Goal: Task Accomplishment & Management: Manage account settings

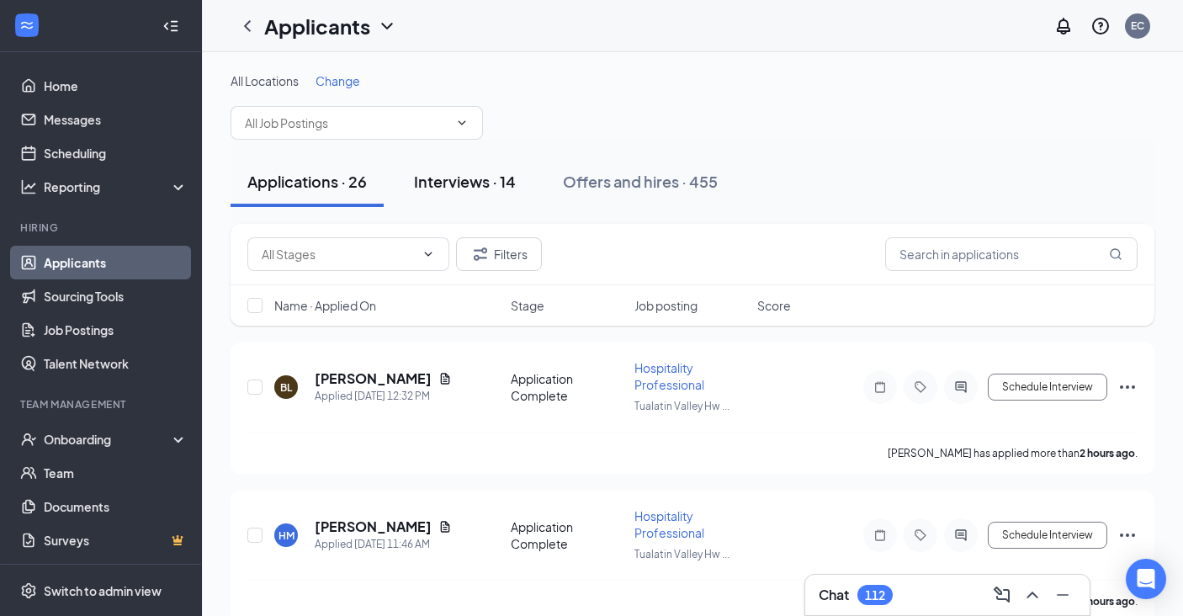
click at [470, 189] on div "Interviews · 14" at bounding box center [465, 181] width 102 height 21
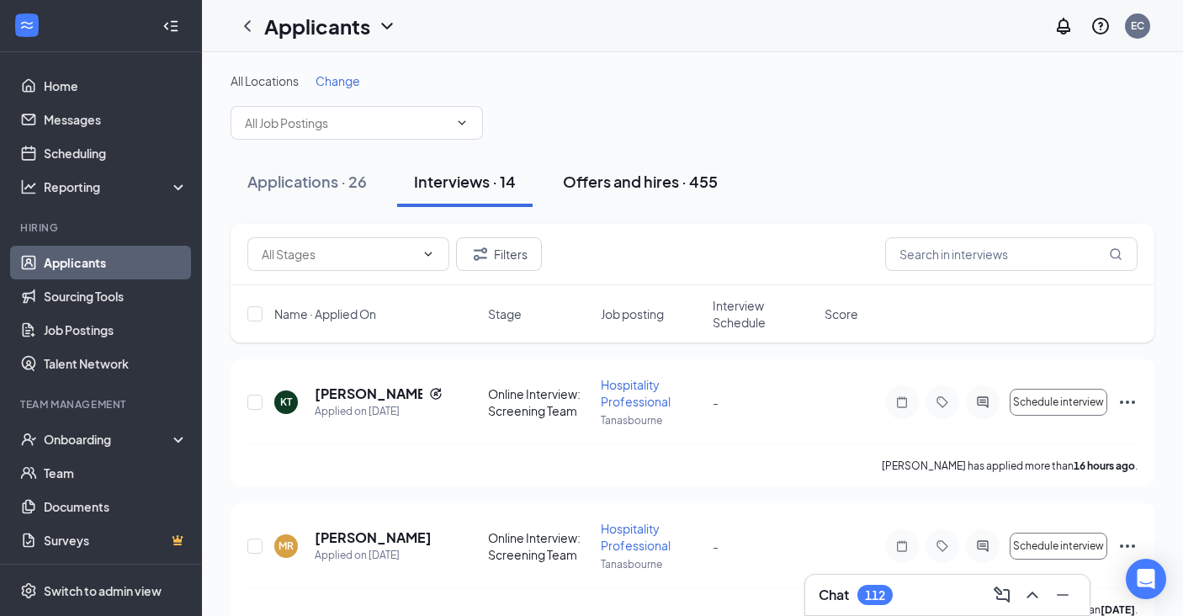
click at [679, 171] on div "Offers and hires · 455" at bounding box center [640, 181] width 155 height 21
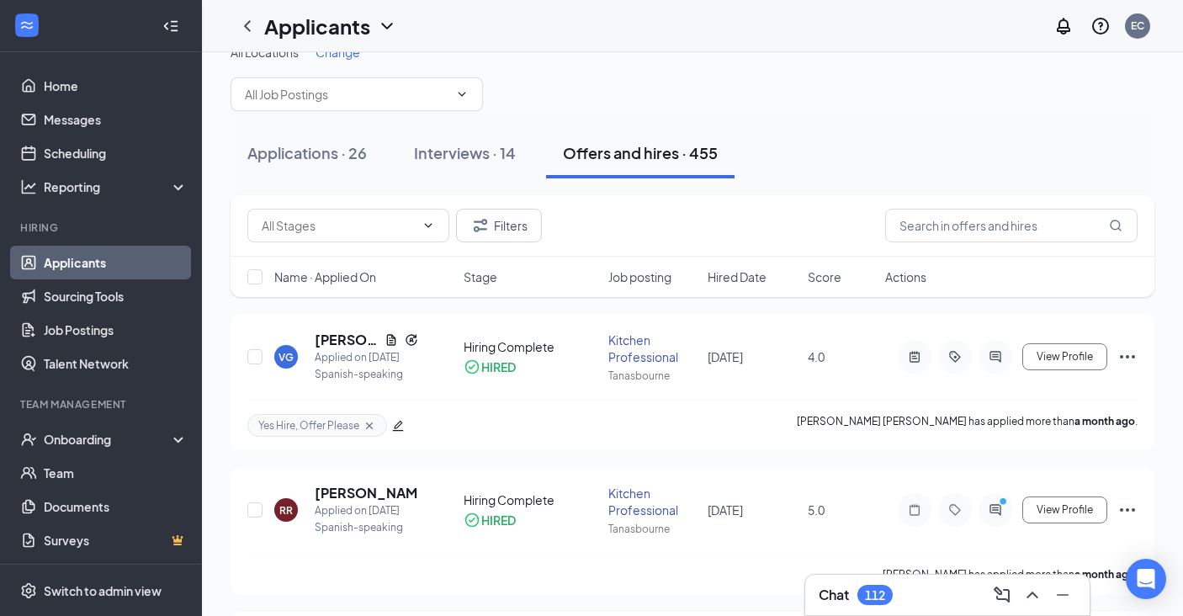
scroll to position [28, 0]
click at [453, 157] on div "Interviews · 14" at bounding box center [465, 153] width 102 height 21
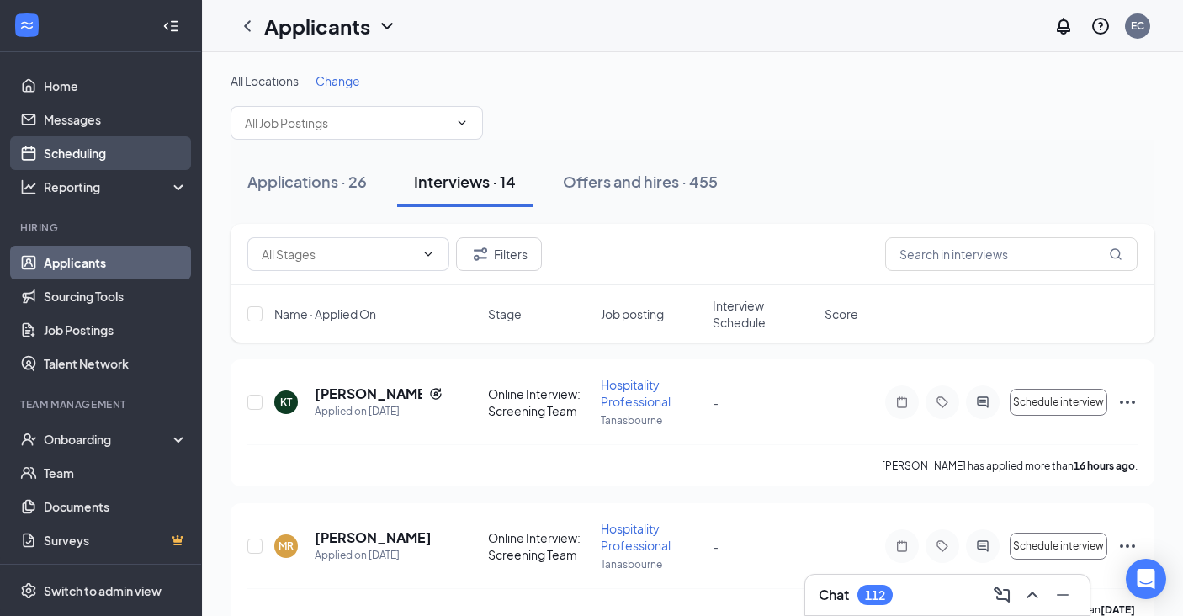
click at [104, 155] on link "Scheduling" at bounding box center [116, 153] width 144 height 34
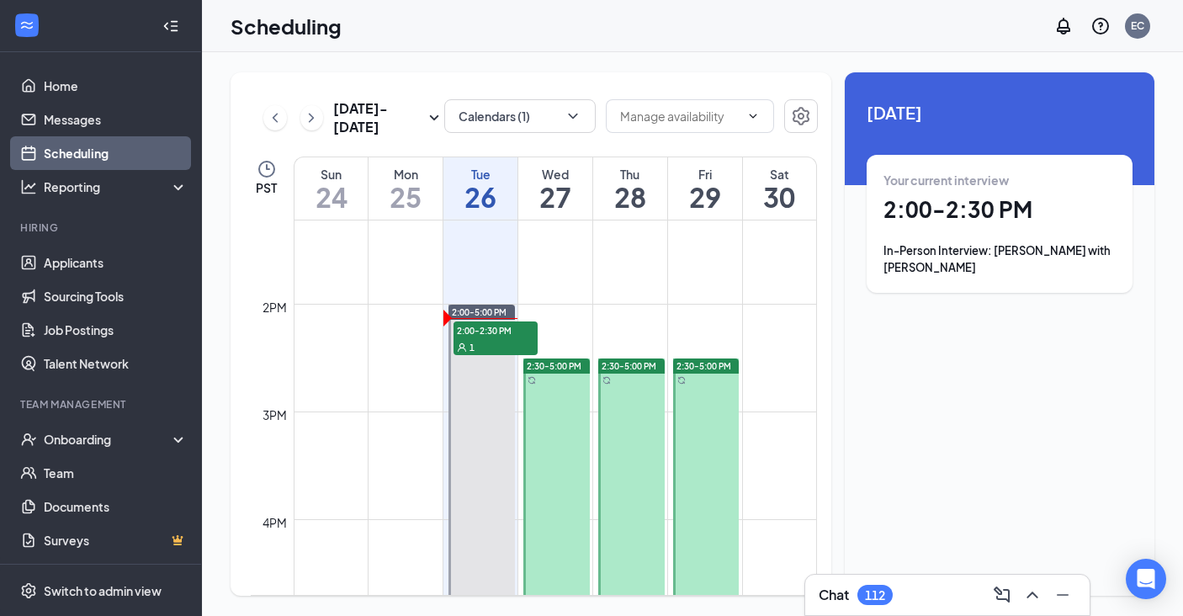
scroll to position [1487, 0]
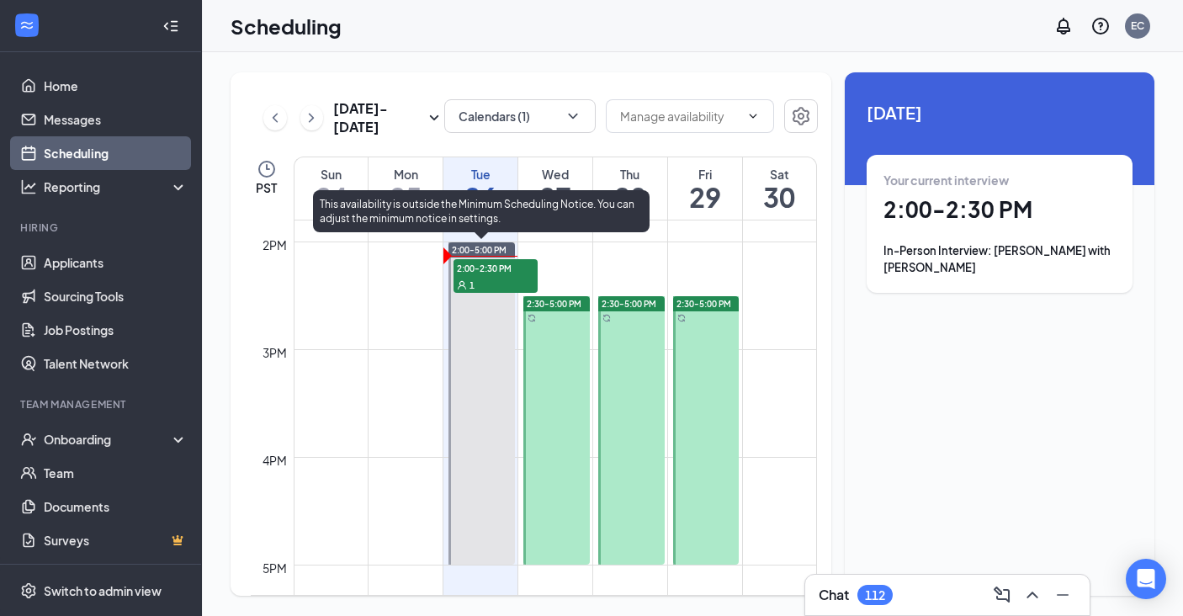
click at [483, 284] on div "1" at bounding box center [496, 284] width 84 height 17
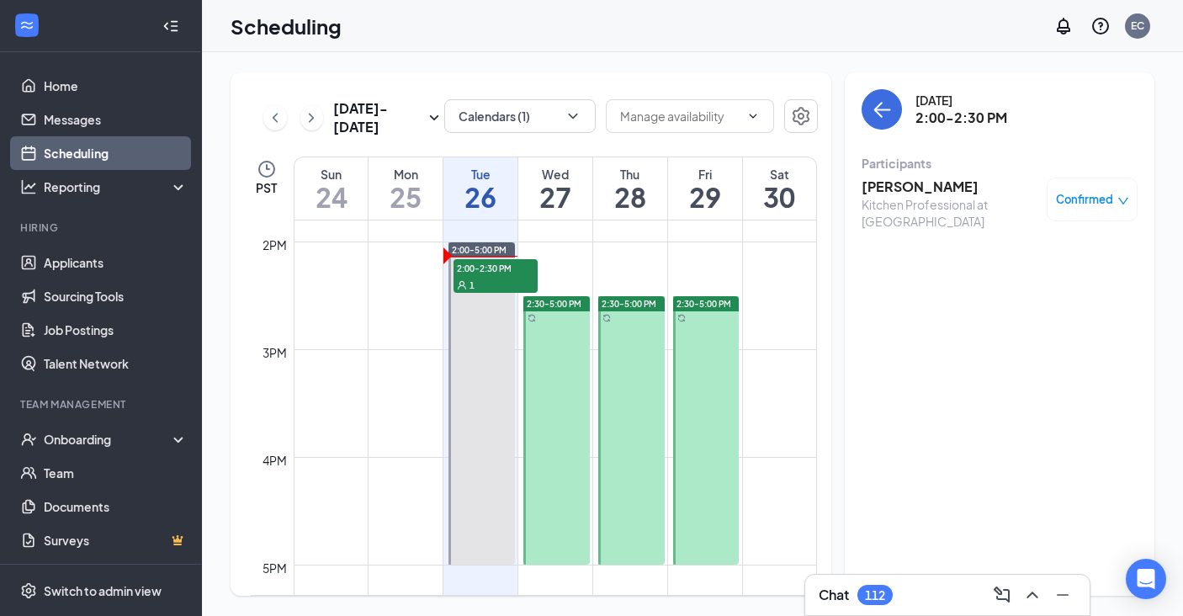
click at [891, 193] on h3 "[PERSON_NAME]" at bounding box center [950, 187] width 177 height 19
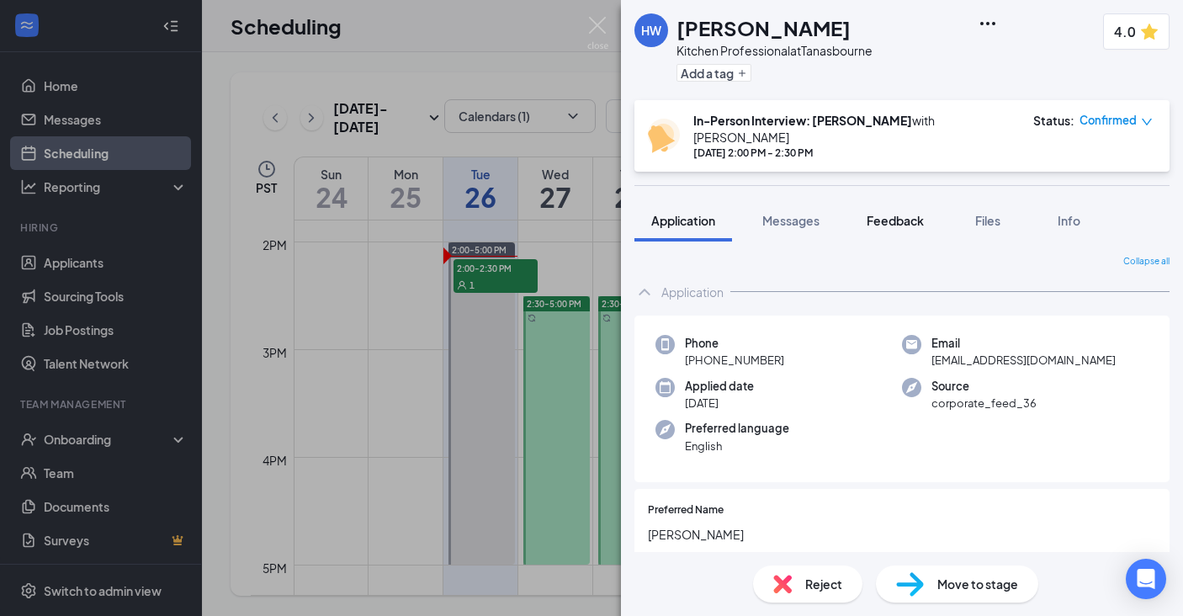
click at [915, 213] on span "Feedback" at bounding box center [895, 220] width 57 height 15
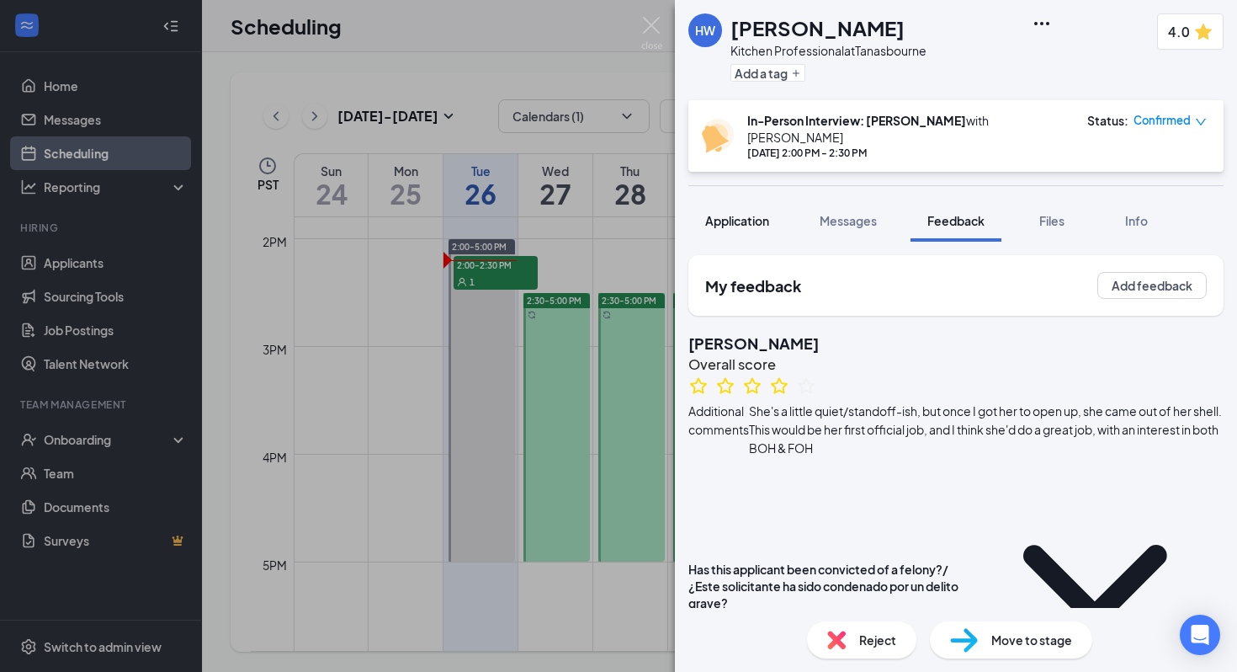
click at [751, 221] on button "Application" at bounding box center [737, 220] width 98 height 42
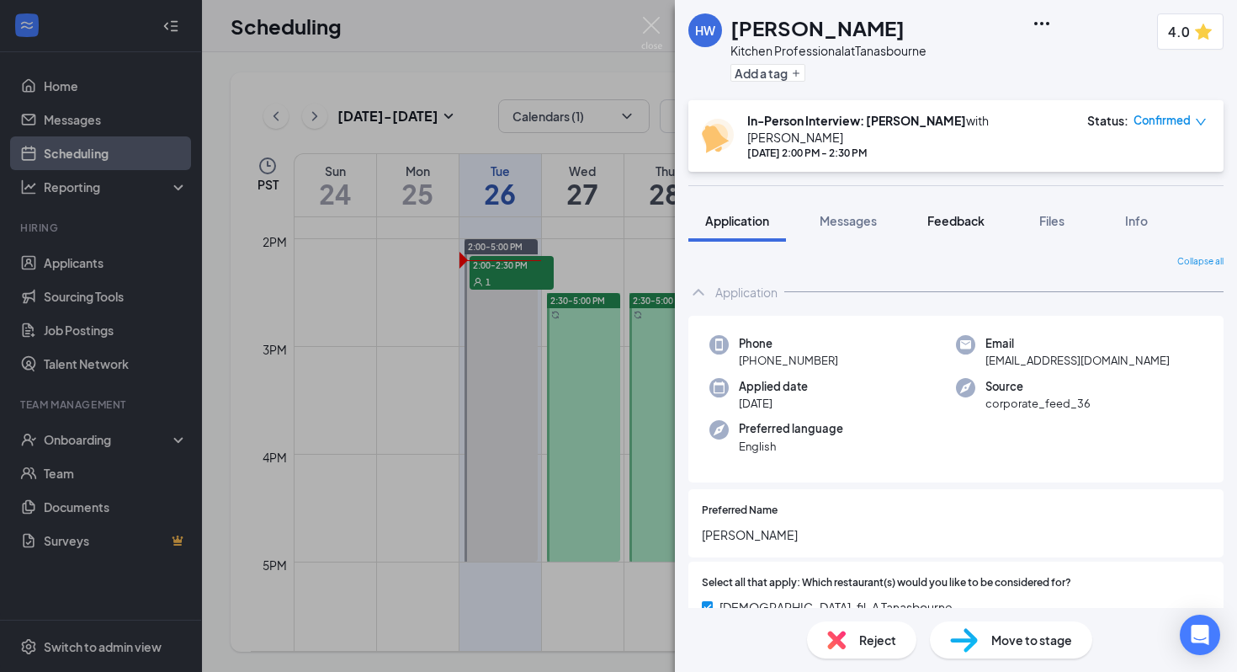
click at [957, 213] on span "Feedback" at bounding box center [955, 220] width 57 height 15
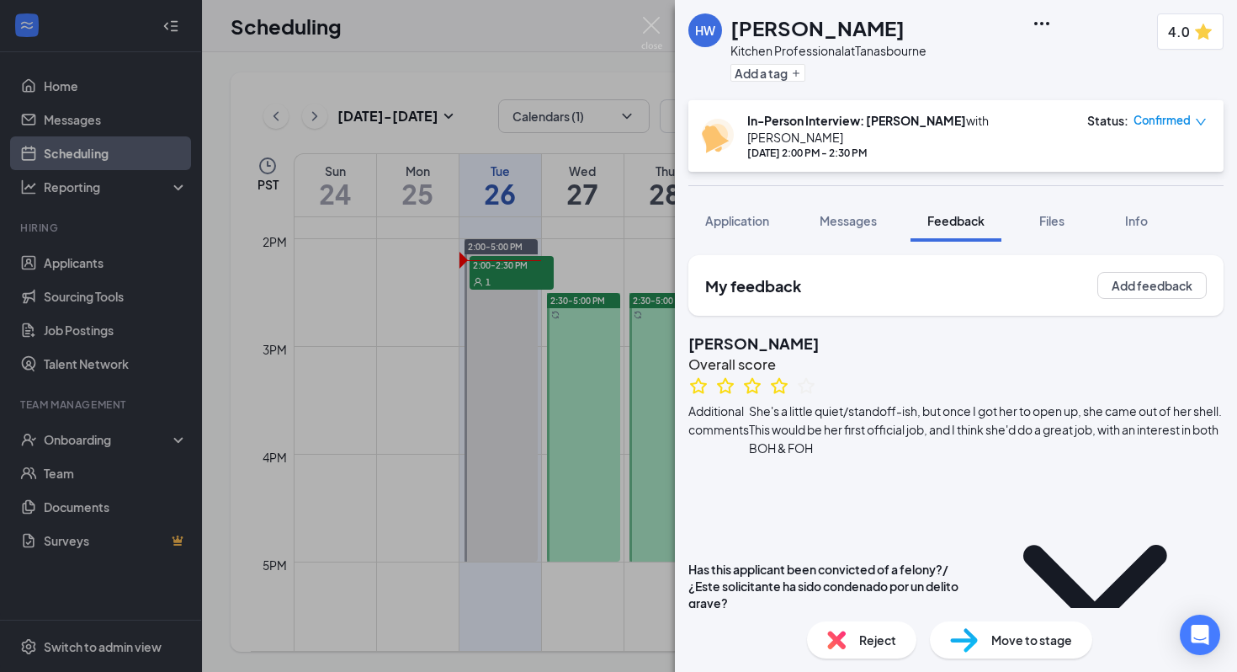
scroll to position [12, 0]
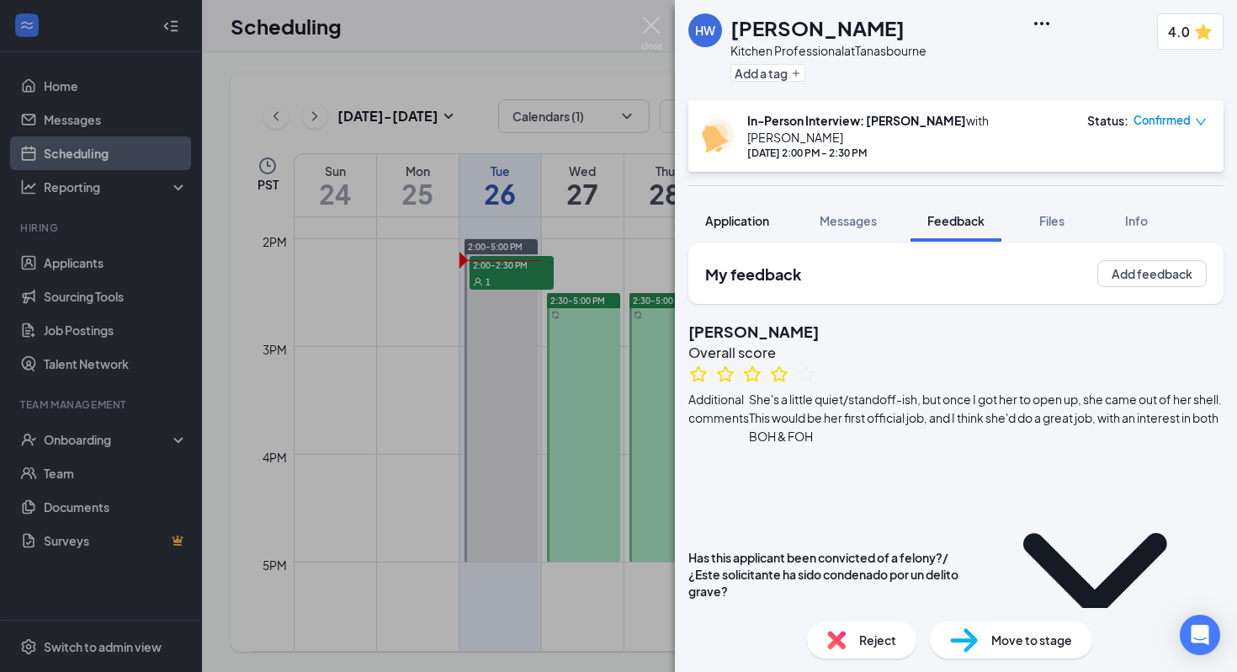
click at [747, 213] on span "Application" at bounding box center [737, 220] width 64 height 15
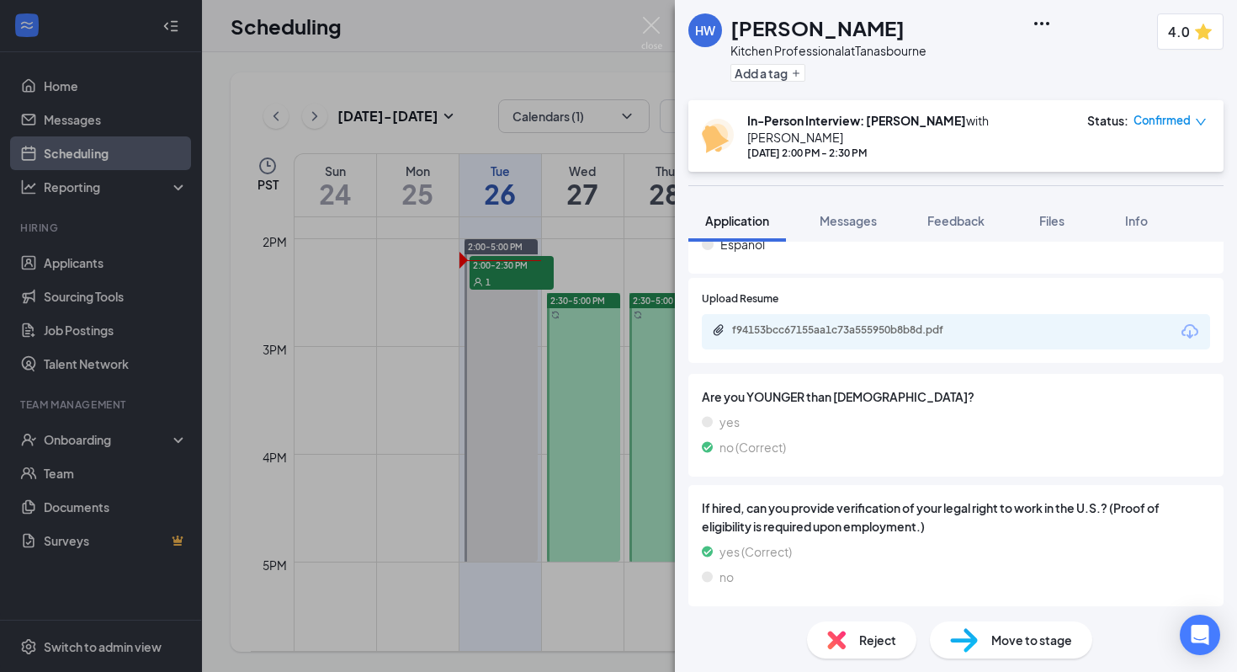
scroll to position [465, 0]
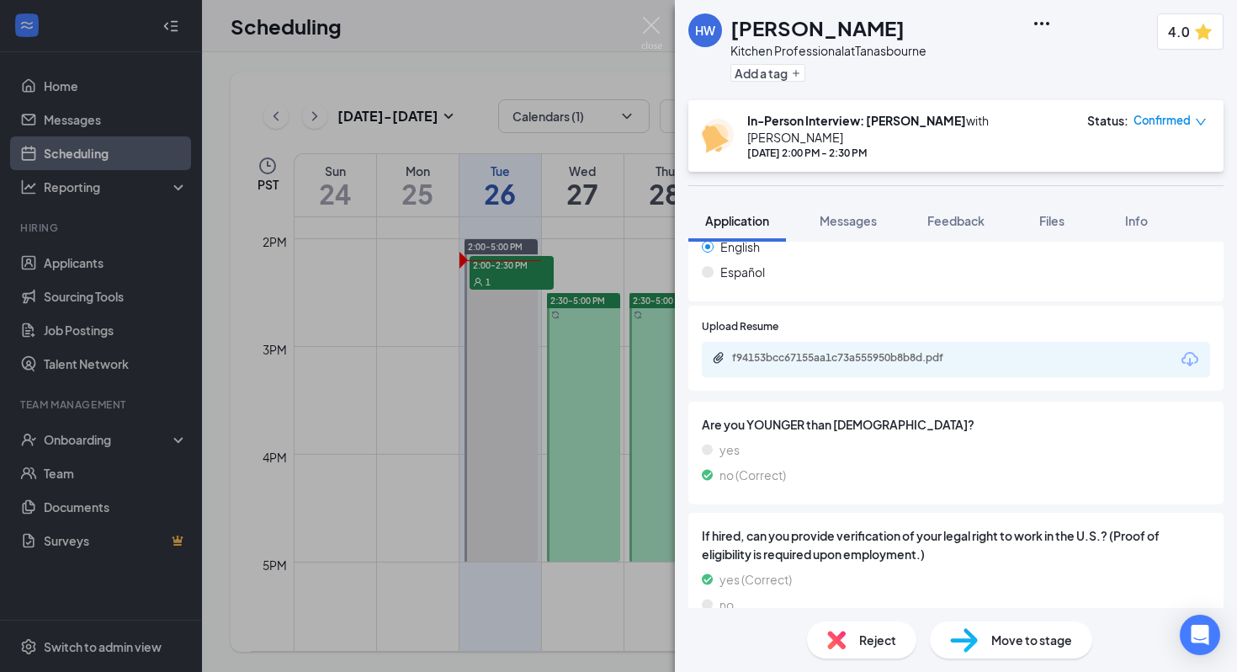
click at [767, 342] on div "f94153bcc67155aa1c73a555950b8b8d.pdf" at bounding box center [956, 359] width 508 height 35
click at [772, 353] on div "f94153bcc67155aa1c73a555950b8b8d.pdf" at bounding box center [848, 359] width 273 height 16
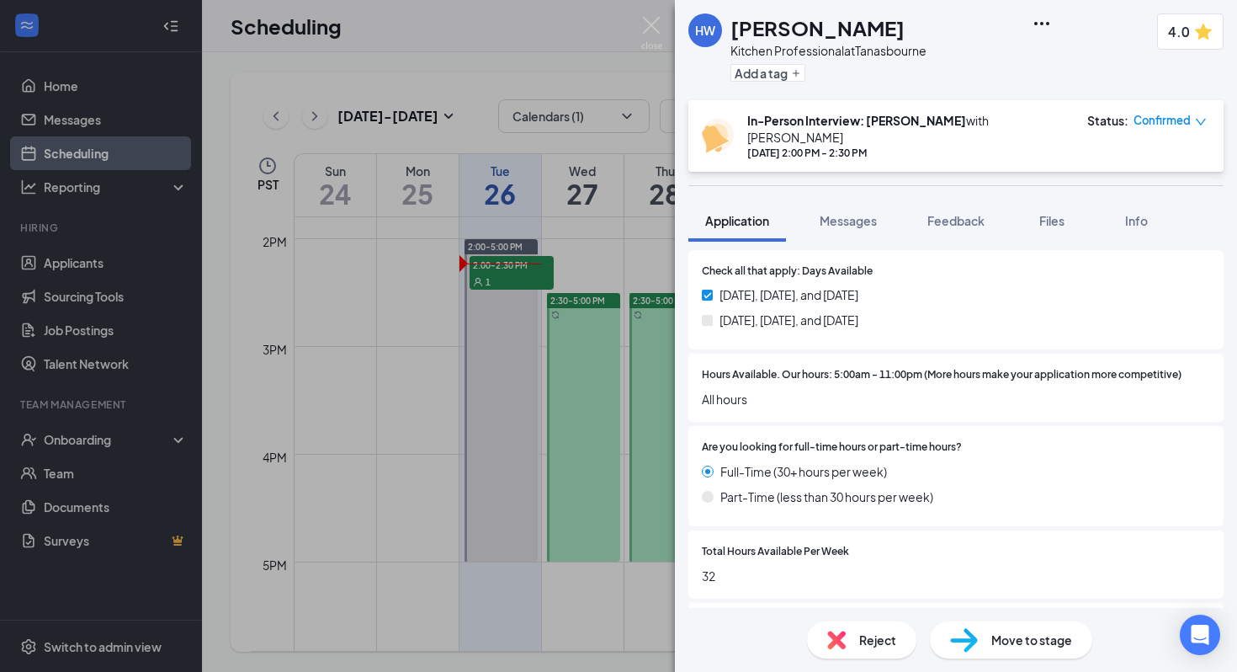
scroll to position [885, 0]
click at [990, 201] on button "Feedback" at bounding box center [956, 220] width 91 height 42
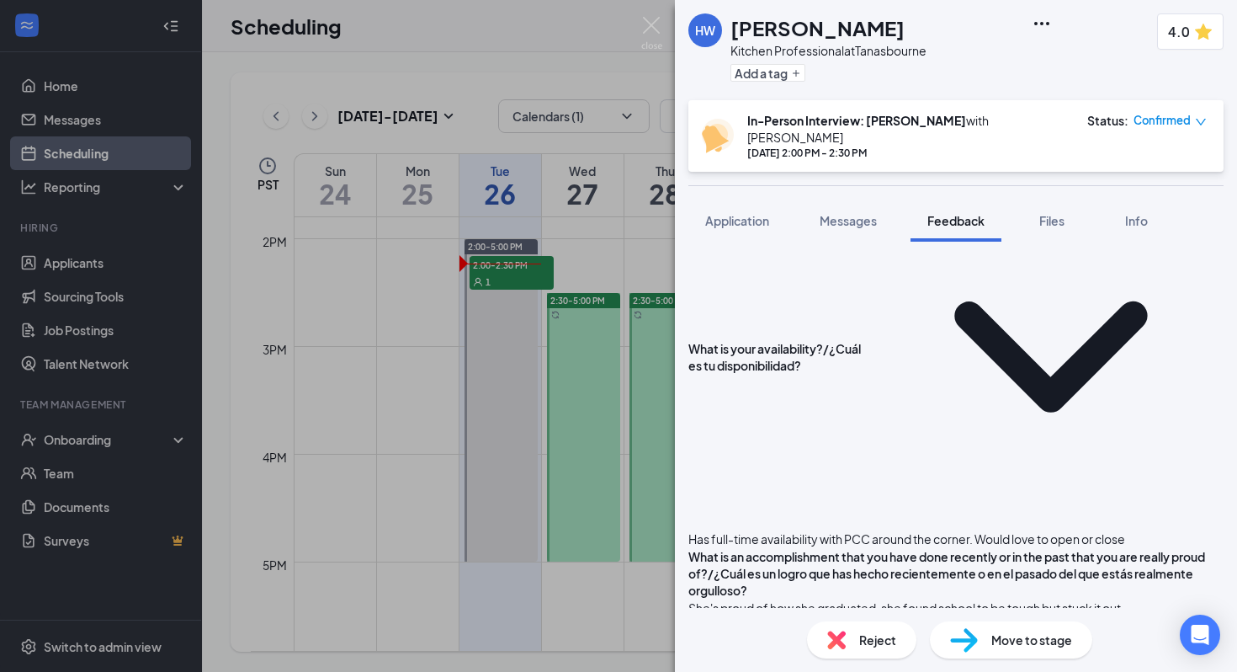
scroll to position [449, 0]
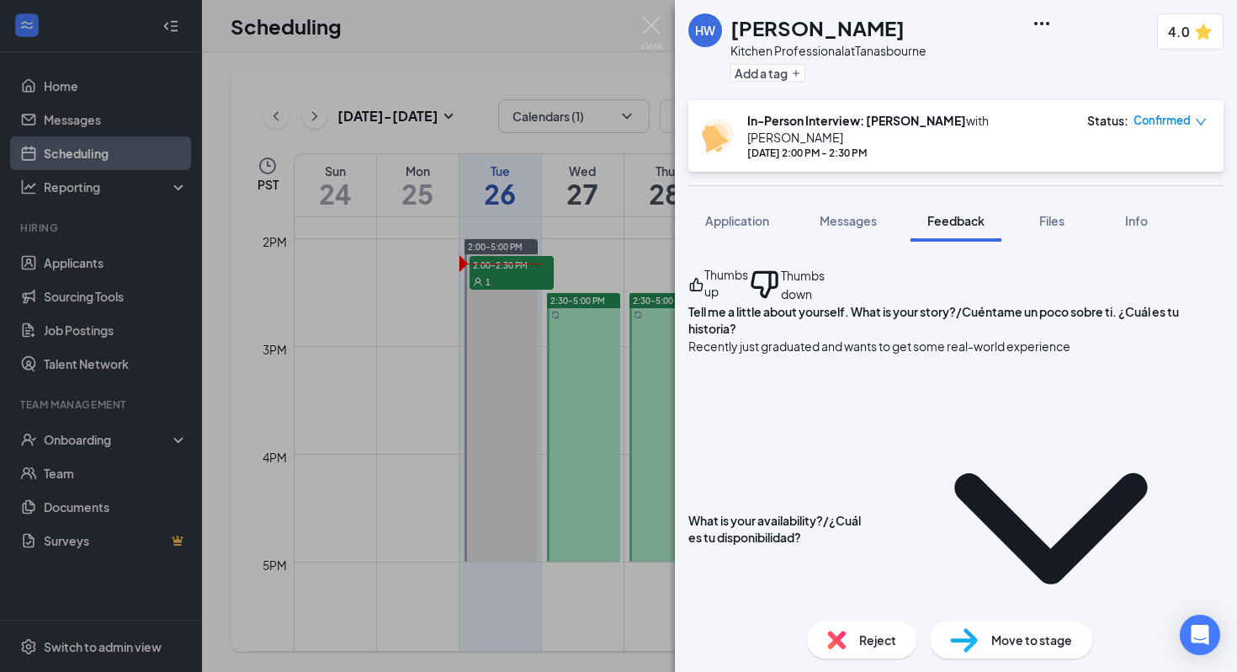
click at [746, 303] on div "Tell me a little about yourself. What is your story?/Cuéntame un poco sobre ti.…" at bounding box center [955, 329] width 535 height 52
click at [757, 213] on span "Application" at bounding box center [737, 220] width 64 height 15
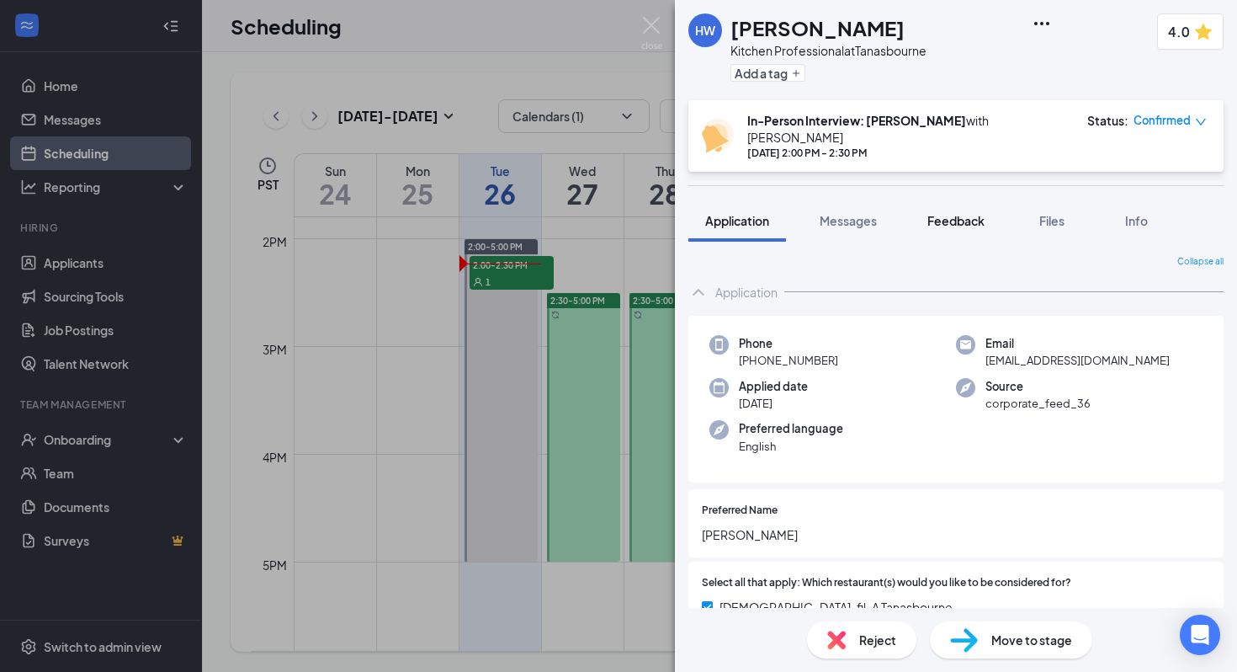
click at [949, 199] on button "Feedback" at bounding box center [956, 220] width 91 height 42
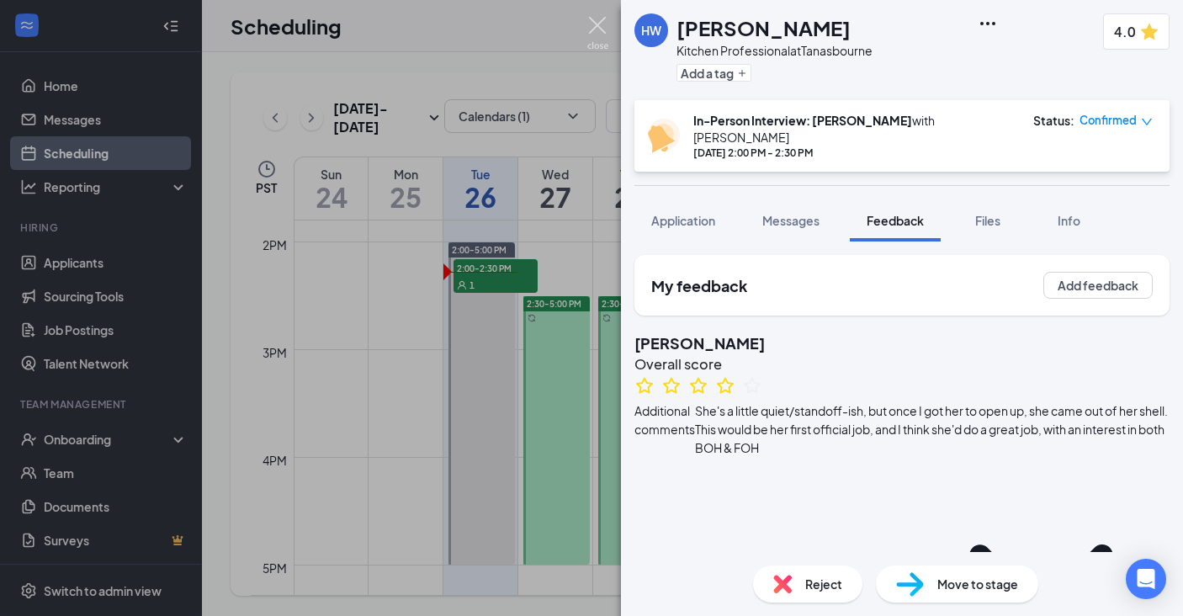
click at [594, 35] on img at bounding box center [597, 33] width 21 height 33
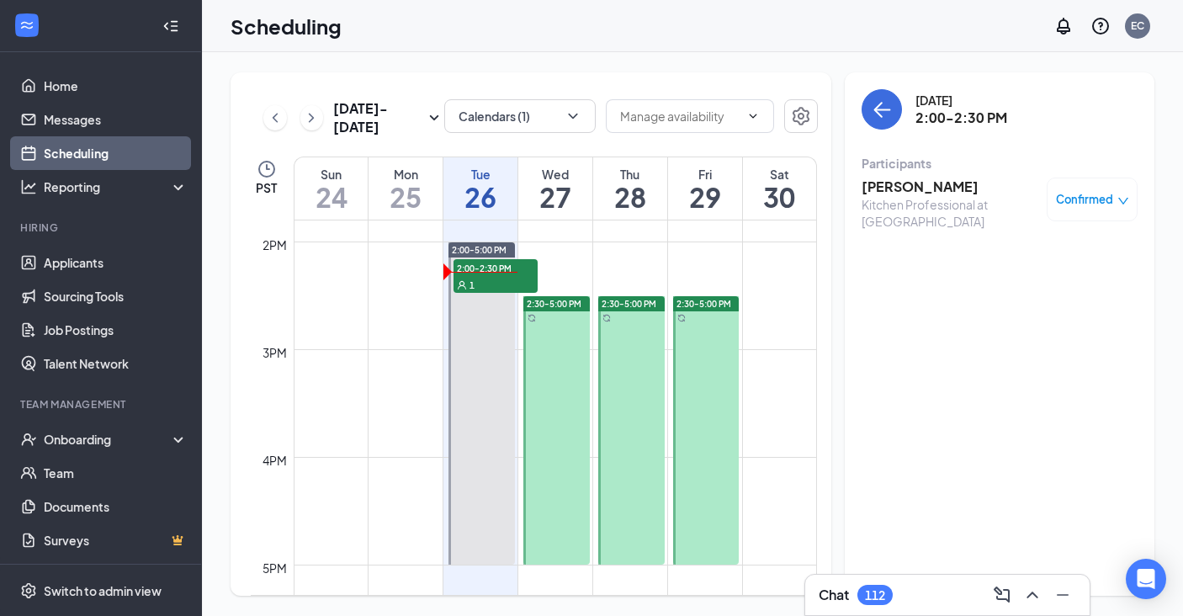
click at [899, 204] on div "Kitchen Professional at [GEOGRAPHIC_DATA]" at bounding box center [950, 213] width 177 height 34
click at [908, 186] on h3 "[PERSON_NAME]" at bounding box center [950, 187] width 177 height 19
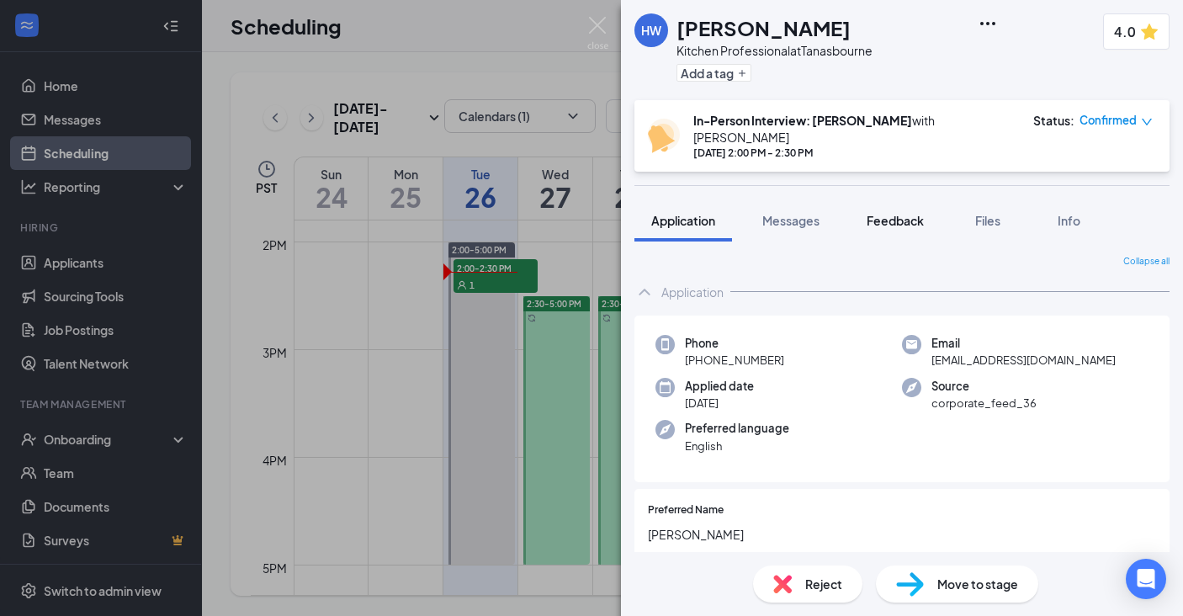
click at [890, 213] on span "Feedback" at bounding box center [895, 220] width 57 height 15
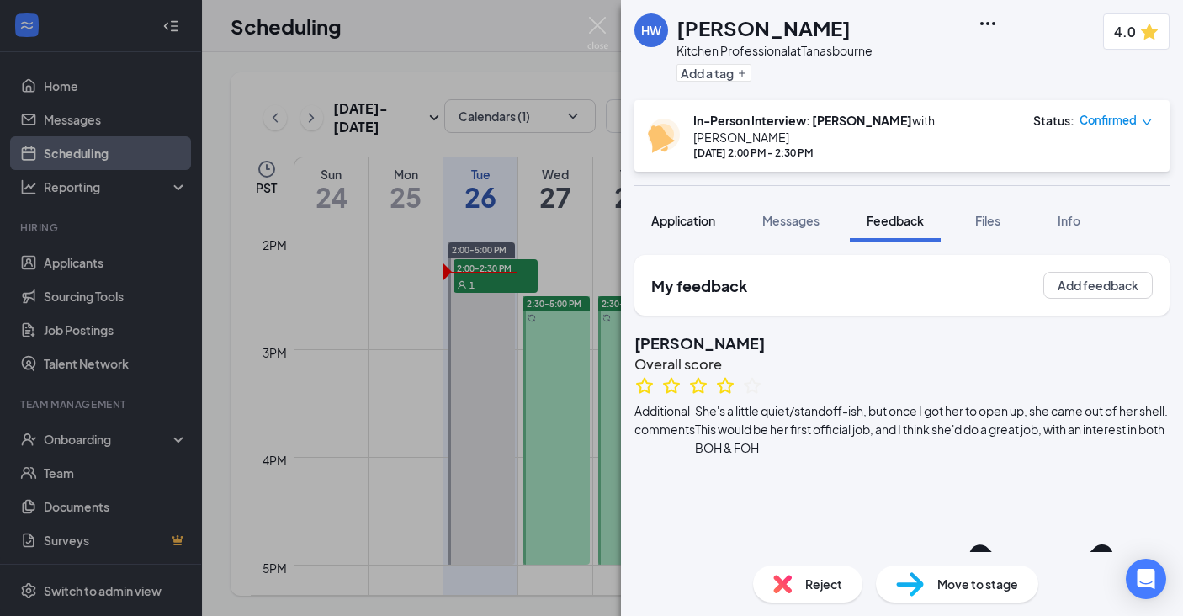
click at [707, 213] on span "Application" at bounding box center [683, 220] width 64 height 15
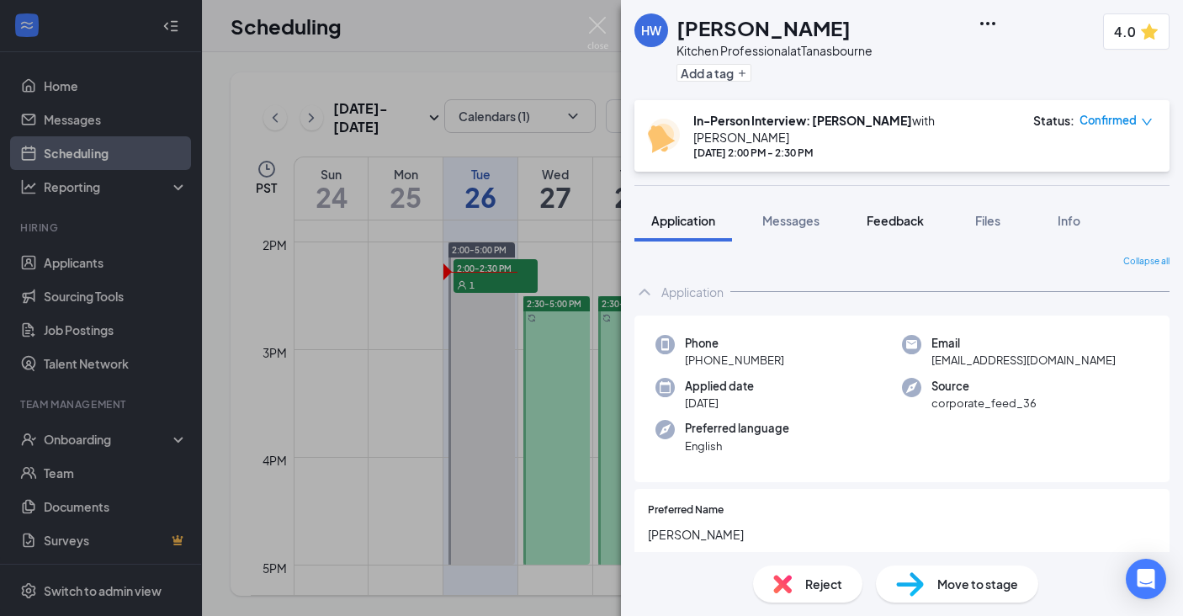
click at [894, 213] on span "Feedback" at bounding box center [895, 220] width 57 height 15
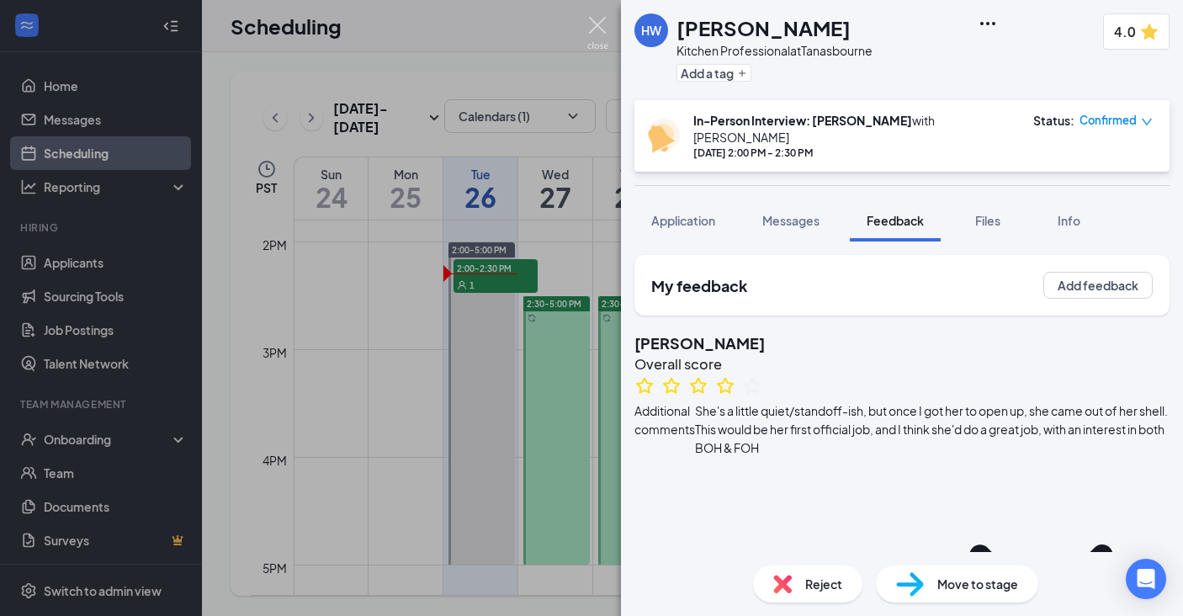
click at [598, 31] on img at bounding box center [597, 33] width 21 height 33
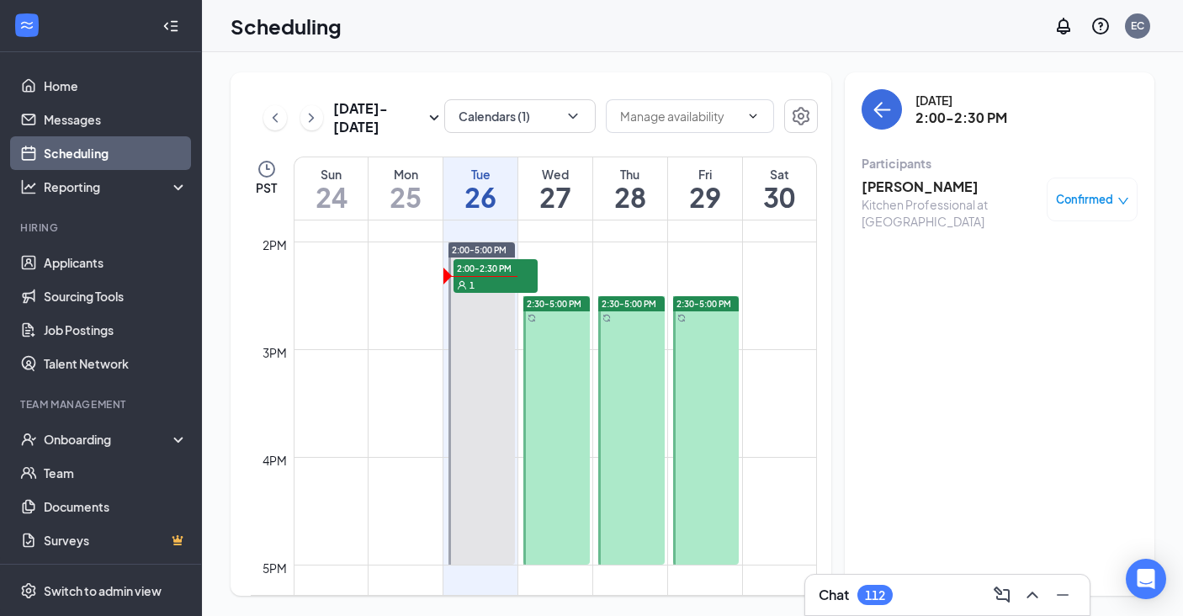
click at [891, 188] on h3 "[PERSON_NAME]" at bounding box center [950, 187] width 177 height 19
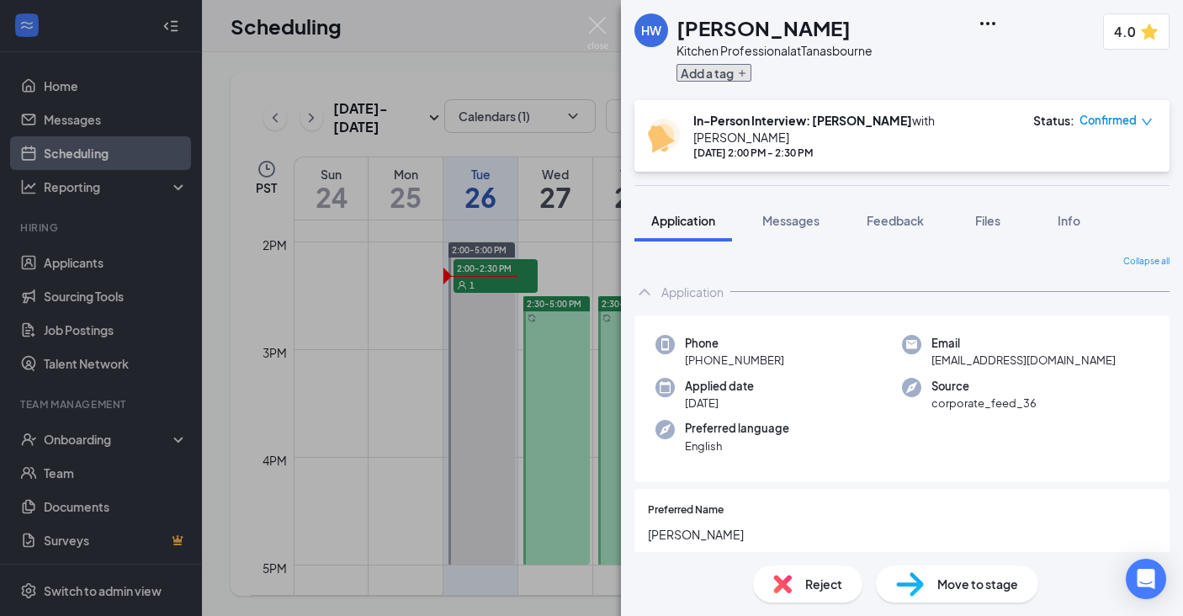
click at [739, 69] on icon "Plus" at bounding box center [742, 73] width 10 height 10
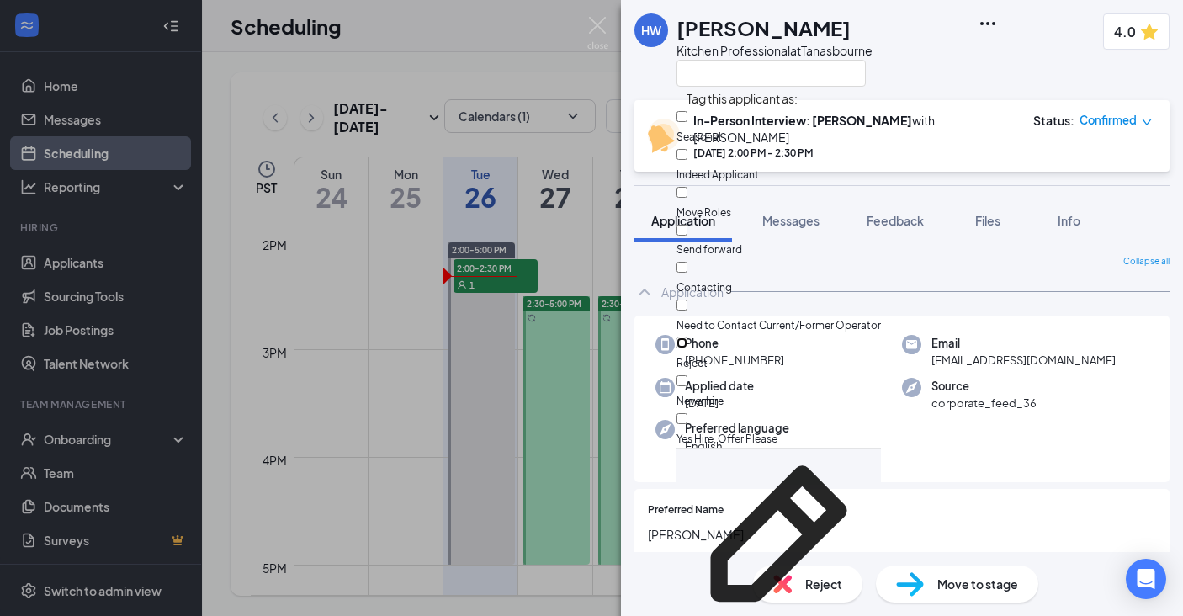
click at [688, 337] on input "Reject" at bounding box center [682, 342] width 11 height 11
checkbox input "true"
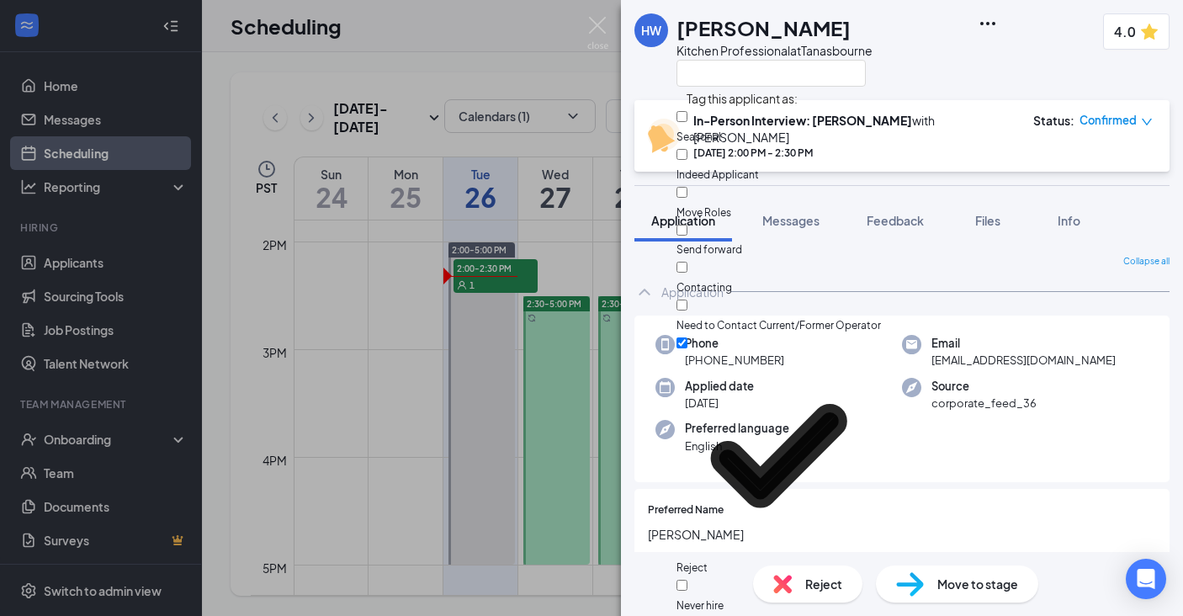
click at [978, 75] on div "HW [PERSON_NAME] Kitchen Professional at [GEOGRAPHIC_DATA] 4.0" at bounding box center [902, 50] width 562 height 100
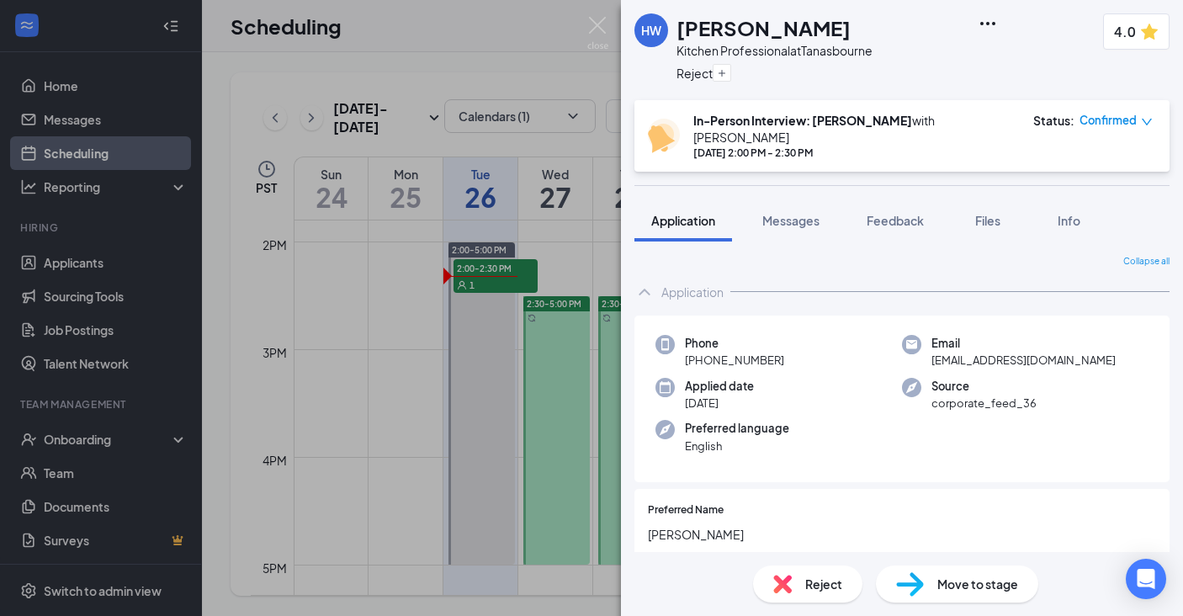
click at [610, 29] on div "HW [PERSON_NAME] Kitchen Professional at [GEOGRAPHIC_DATA] Reject 4.0 In-Person…" at bounding box center [591, 308] width 1183 height 616
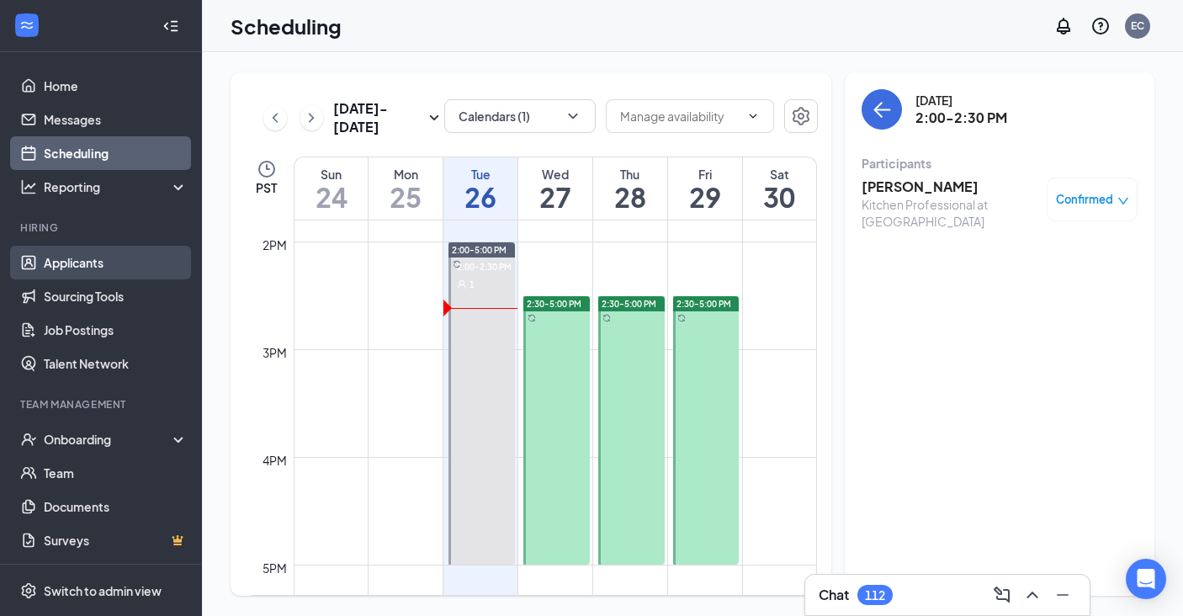
click at [74, 270] on link "Applicants" at bounding box center [116, 263] width 144 height 34
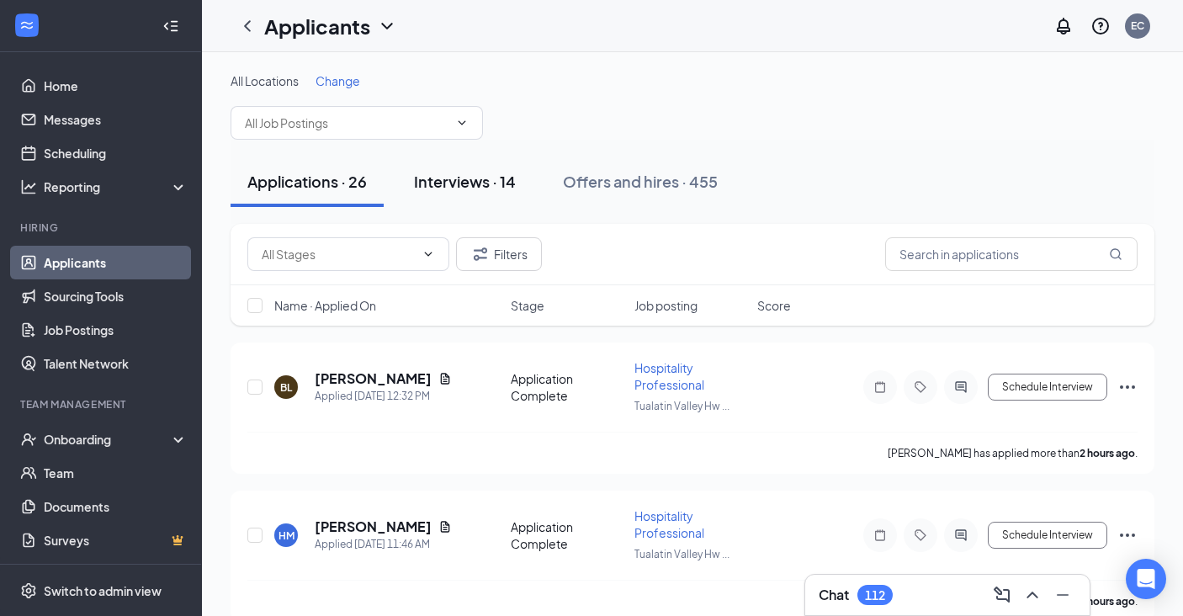
click at [502, 185] on div "Interviews · 14" at bounding box center [465, 181] width 102 height 21
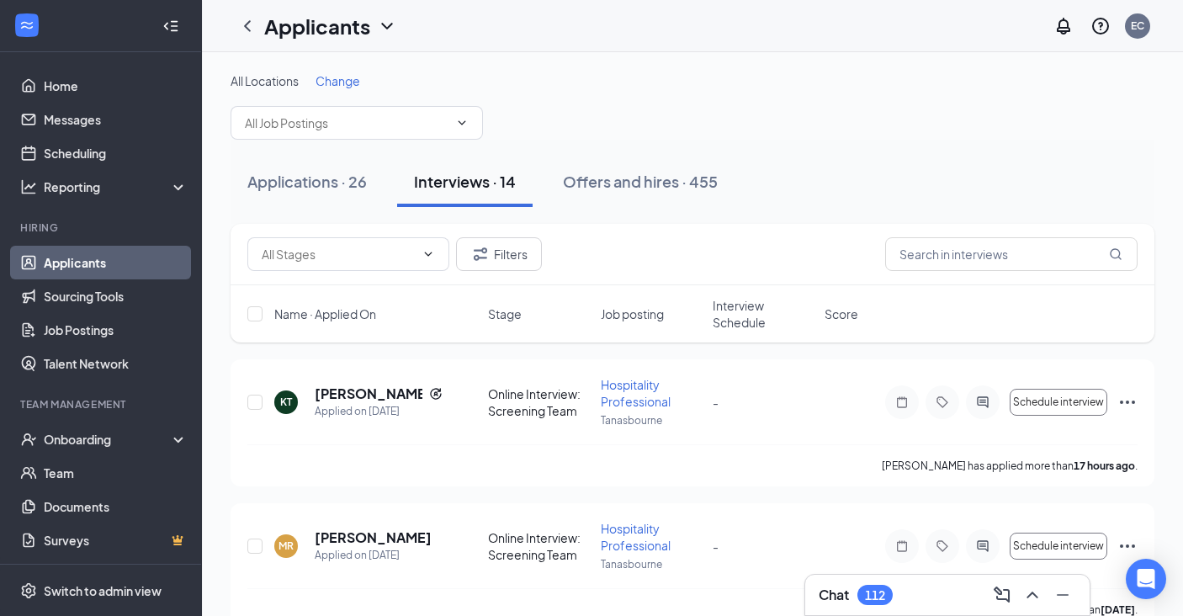
click at [317, 81] on div "All Locations Change" at bounding box center [693, 80] width 924 height 17
click at [335, 92] on div "All Locations Change" at bounding box center [693, 105] width 924 height 67
click at [335, 85] on span "Change" at bounding box center [338, 80] width 45 height 15
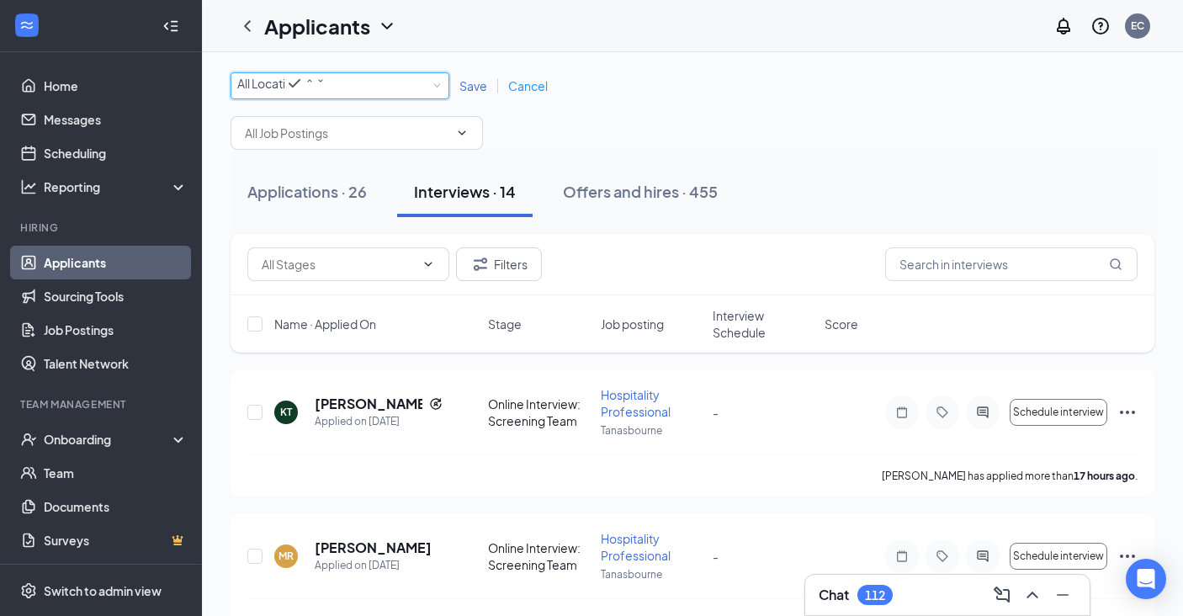
click at [326, 91] on div "All Locations" at bounding box center [281, 83] width 88 height 20
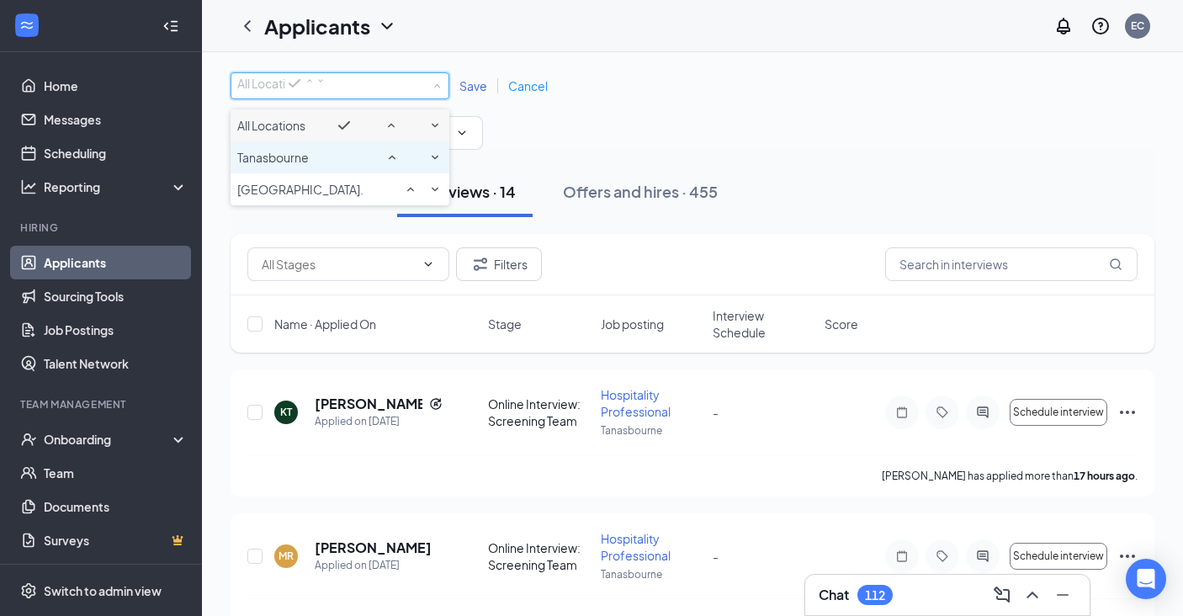
click at [393, 167] on div "Tanasbourne" at bounding box center [339, 157] width 205 height 20
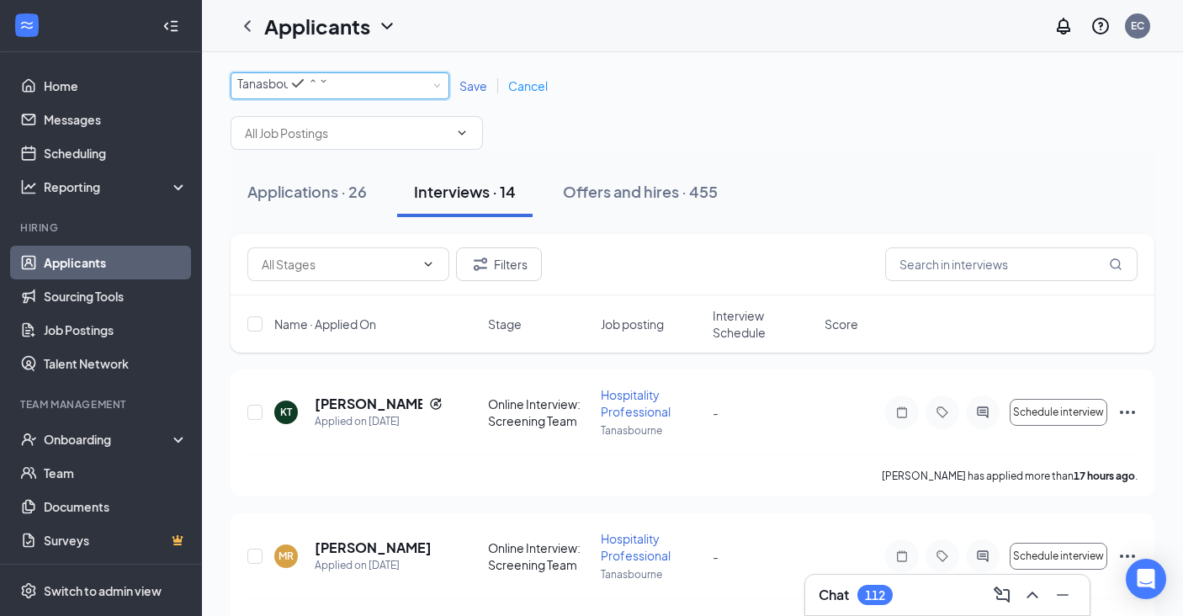
click at [470, 92] on span "Save" at bounding box center [474, 85] width 28 height 15
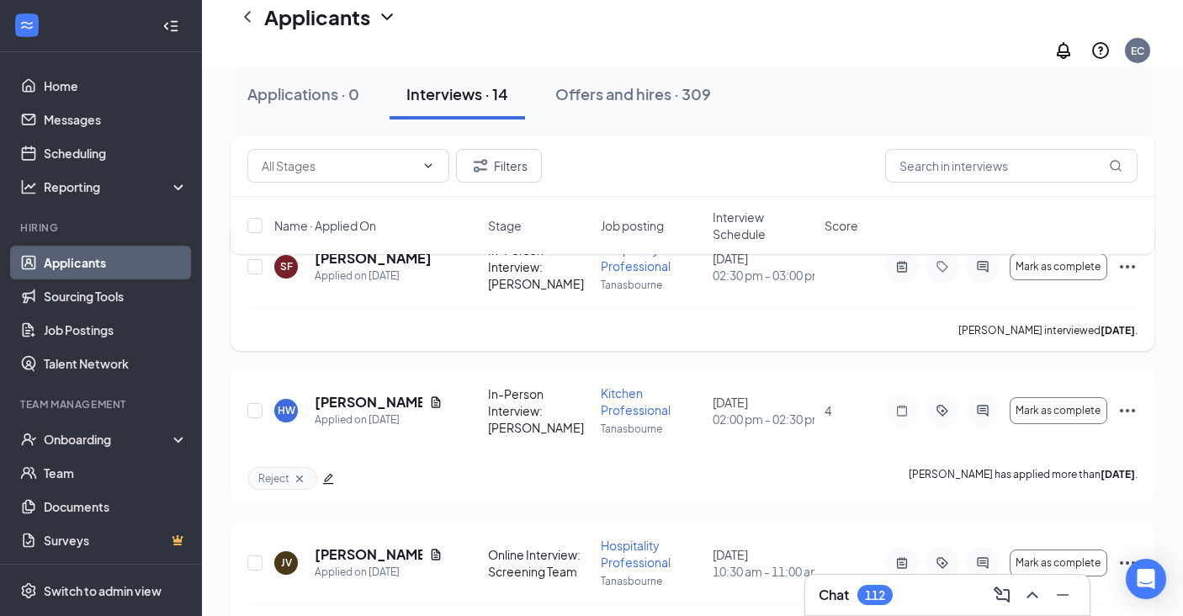
scroll to position [1788, 0]
